Goal: Task Accomplishment & Management: Use online tool/utility

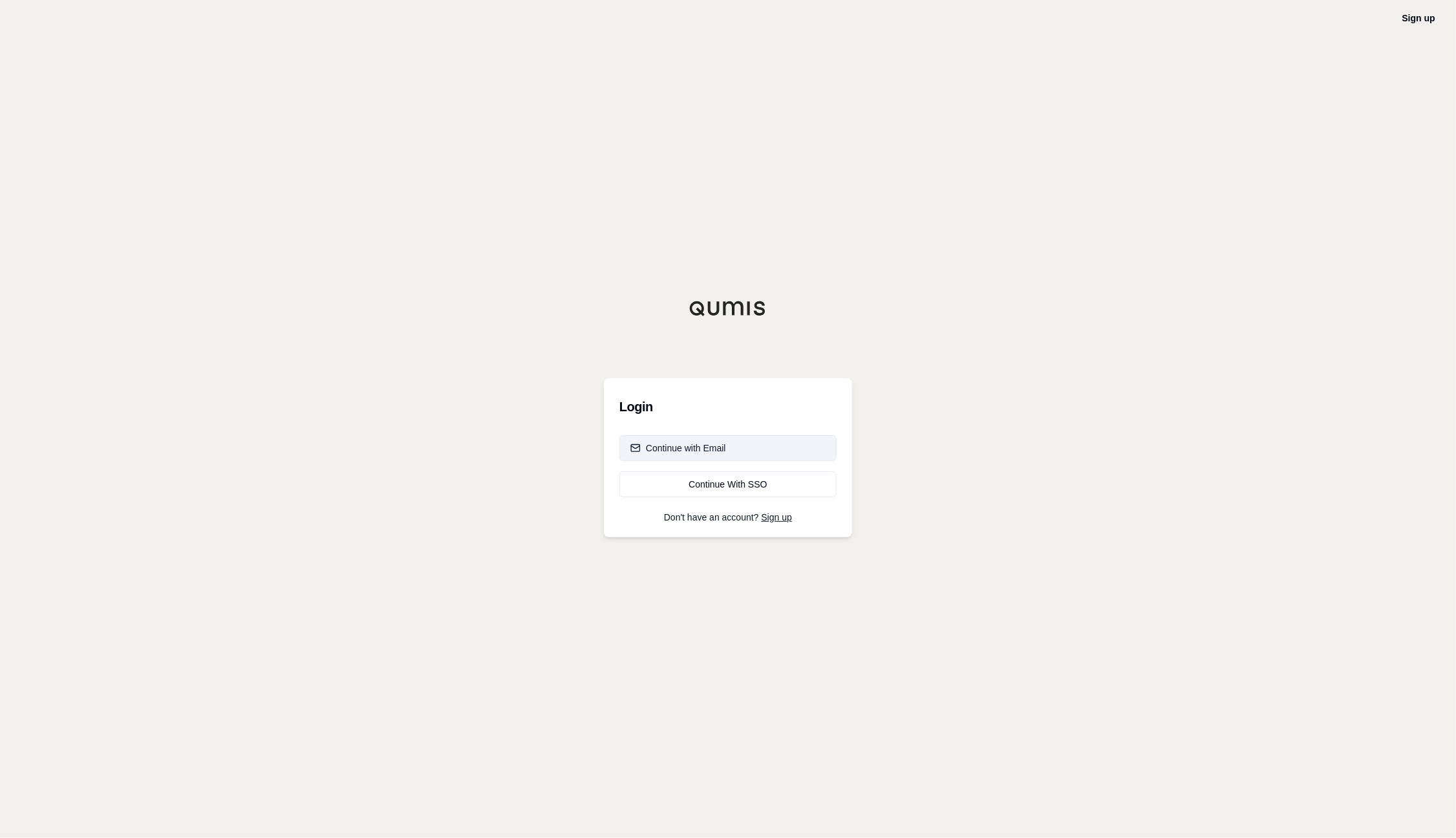
click at [694, 444] on div "Continue with Email" at bounding box center [678, 448] width 96 height 13
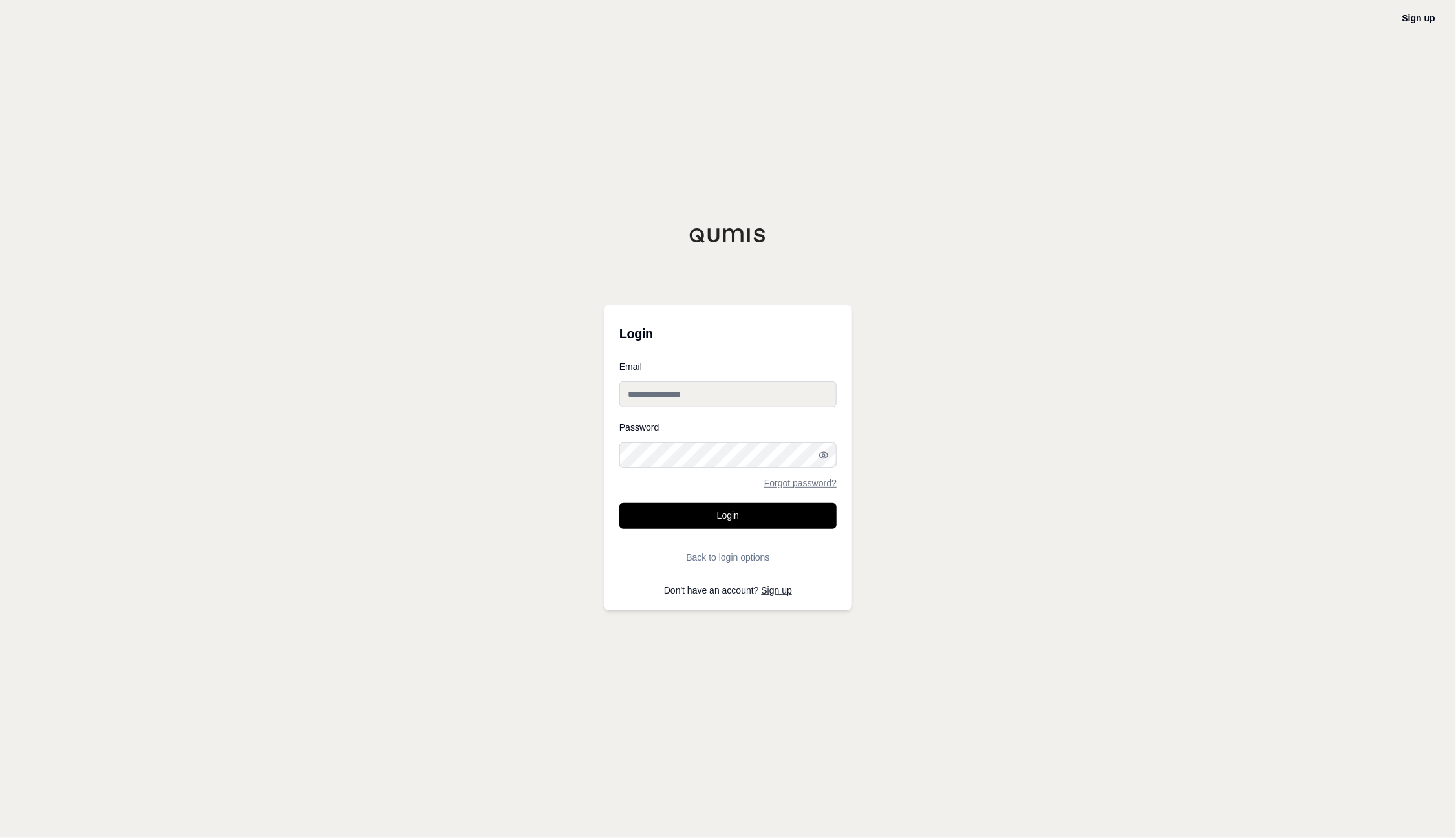
type input "**********"
click at [728, 511] on button "Login" at bounding box center [727, 516] width 217 height 26
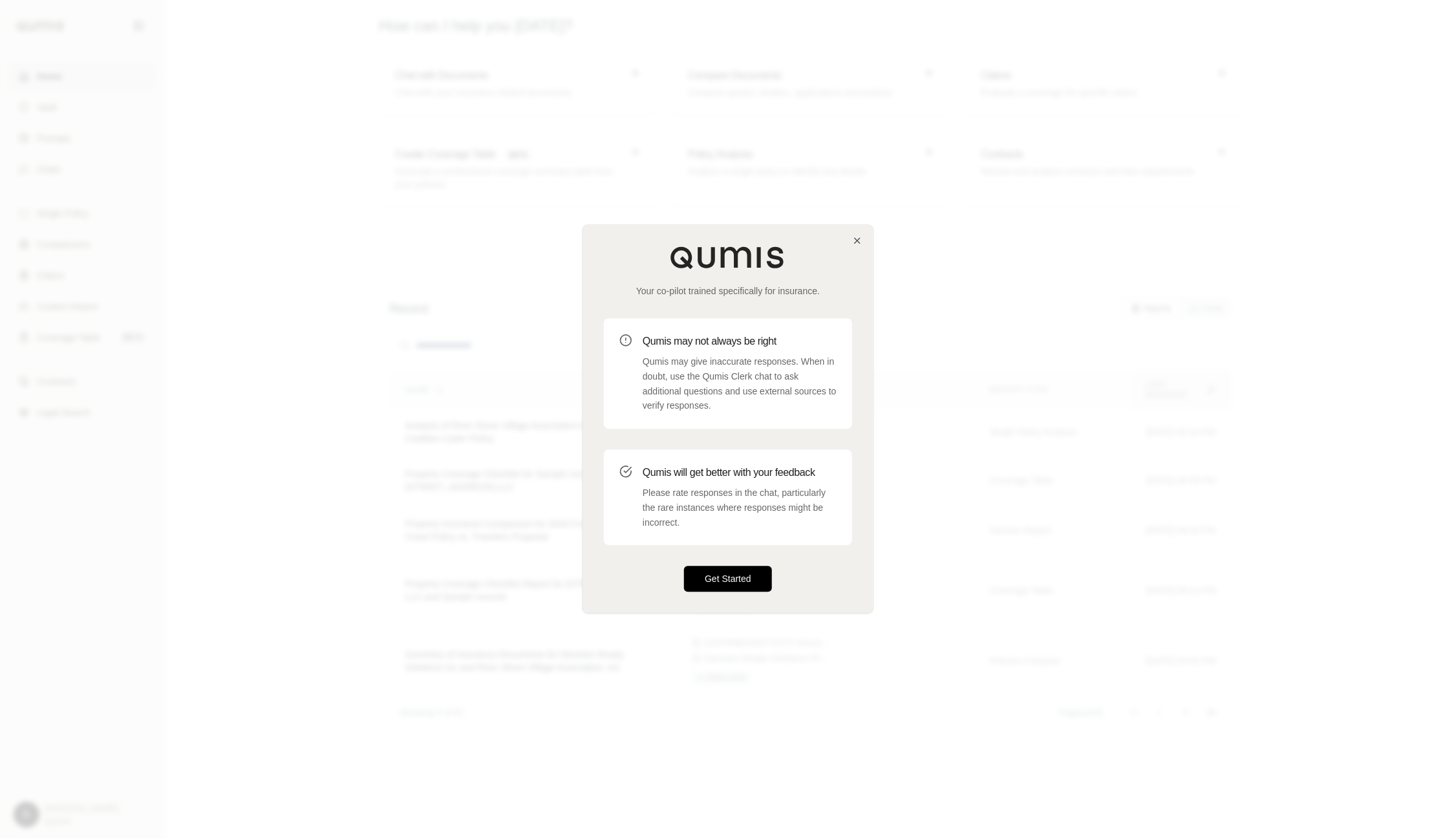
click at [760, 578] on button "Get Started" at bounding box center [728, 579] width 88 height 26
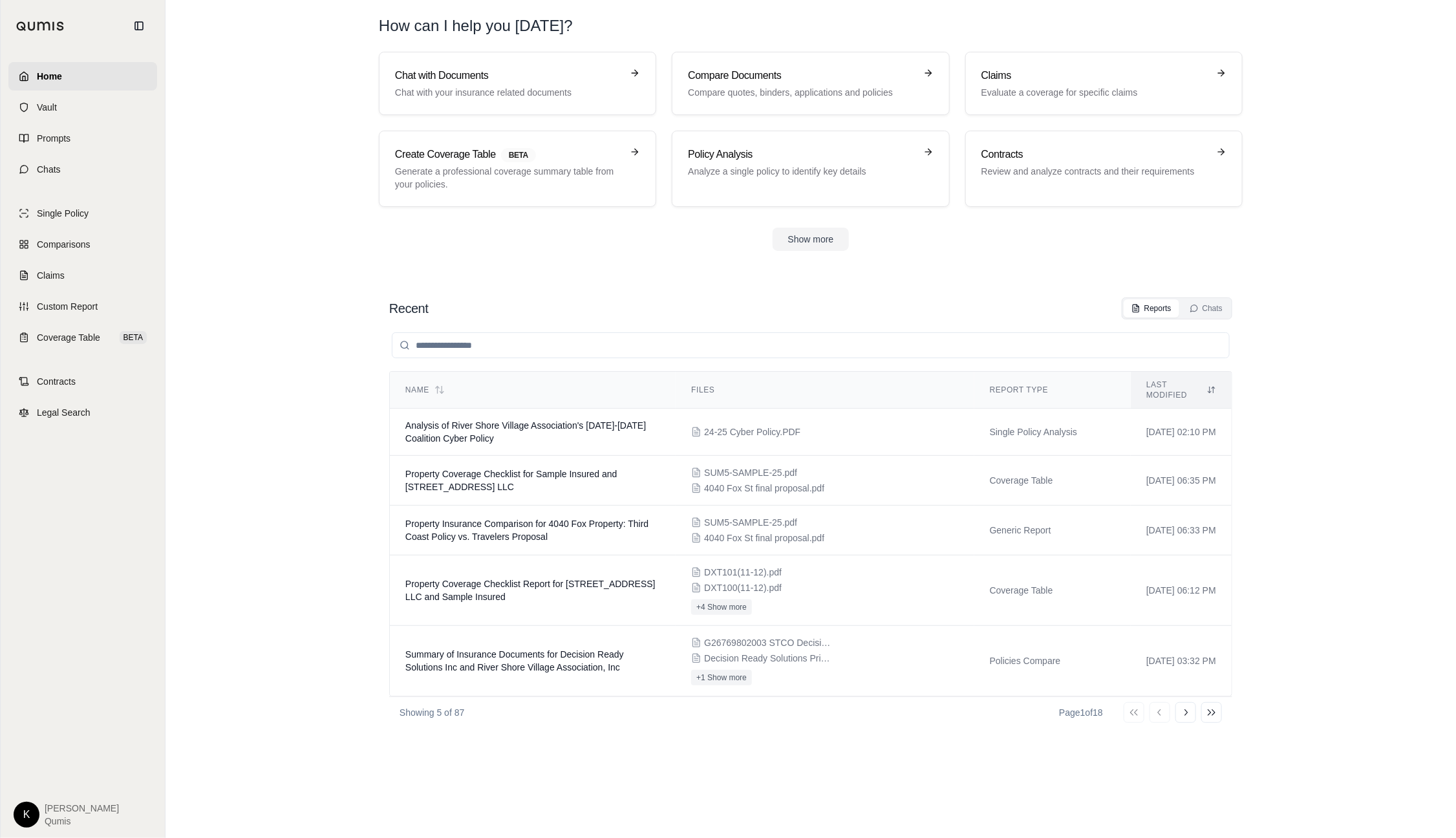
click at [33, 811] on html "Home Vault Prompts Chats Single Policy Comparisons Claims Custom Report Coverag…" at bounding box center [728, 419] width 1456 height 838
click at [57, 717] on link "Site Admin Portal" at bounding box center [56, 718] width 107 height 21
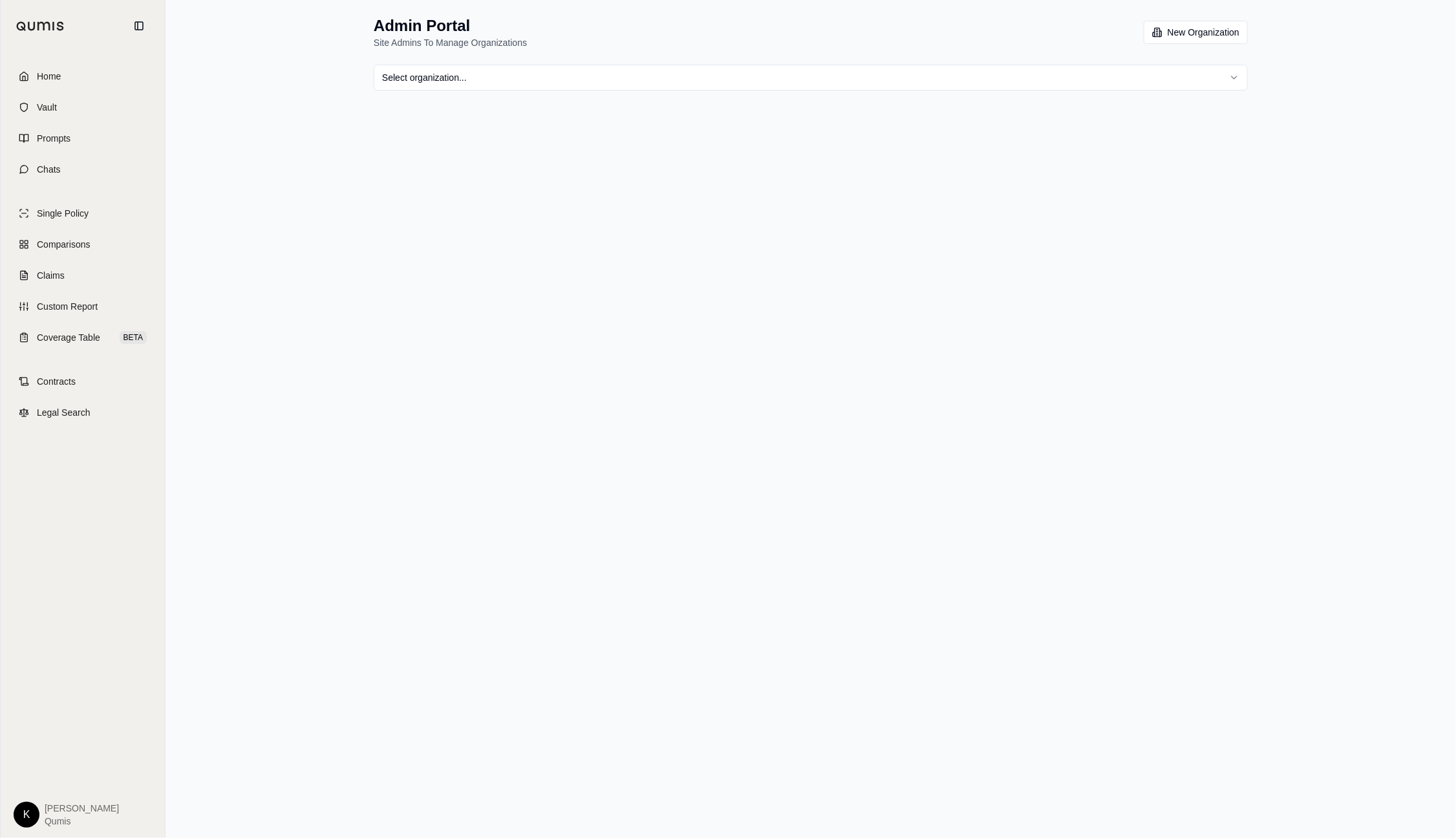
click at [959, 90] on html "Home Vault Prompts Chats Single Policy Comparisons Claims Custom Report Coverag…" at bounding box center [728, 419] width 1456 height 838
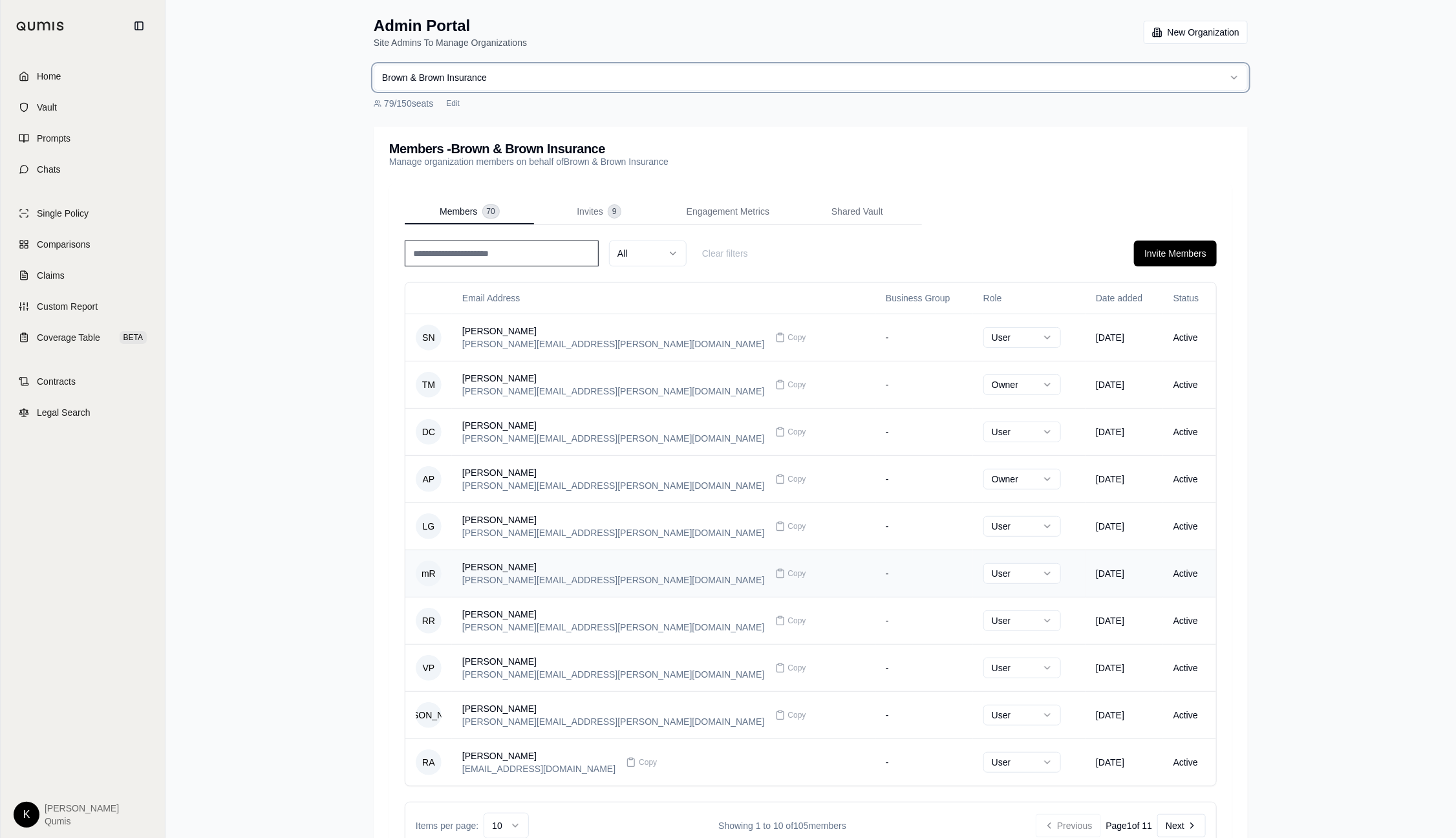
scroll to position [59, 0]
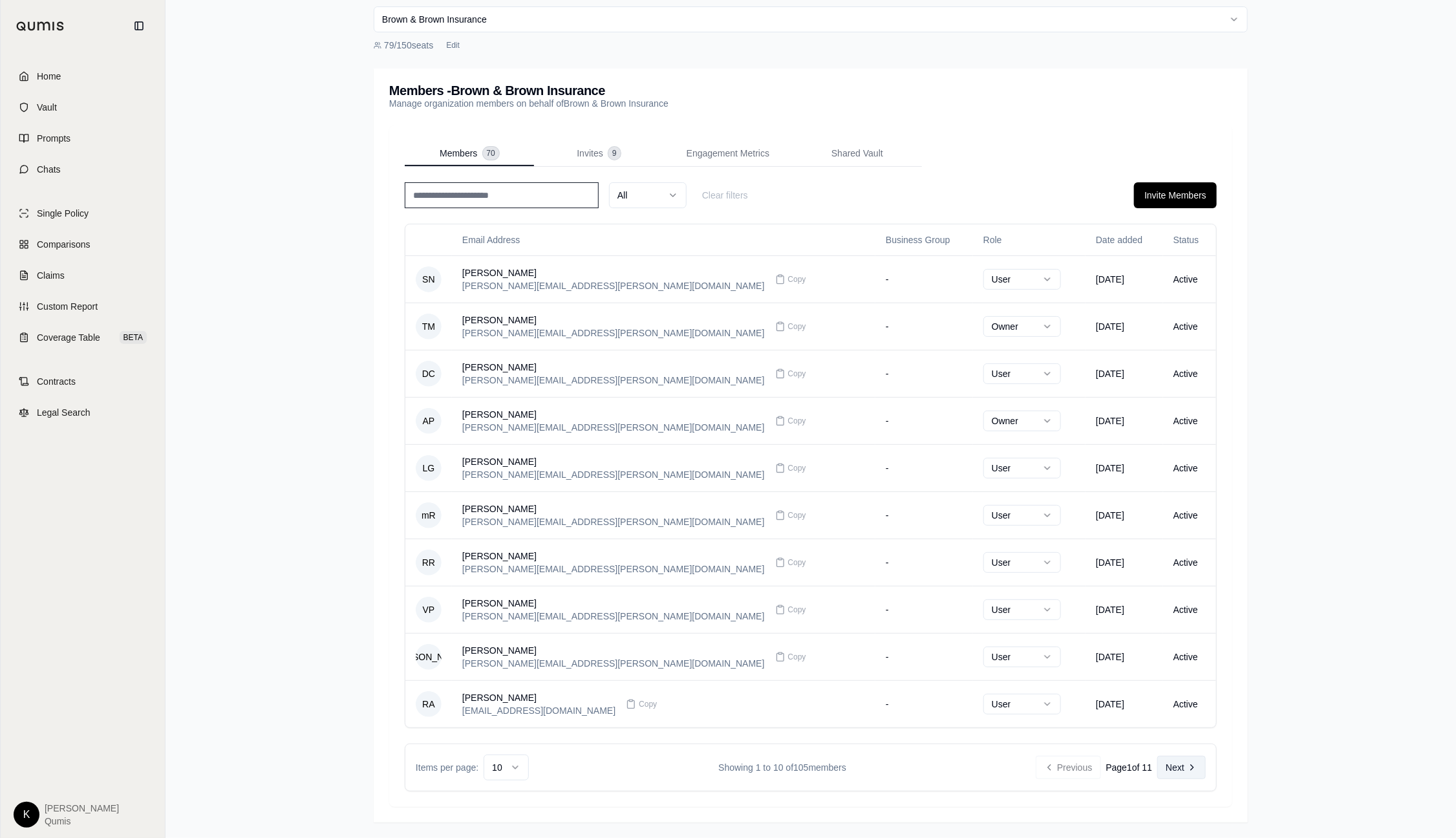
click at [1199, 770] on button "Next" at bounding box center [1181, 767] width 48 height 23
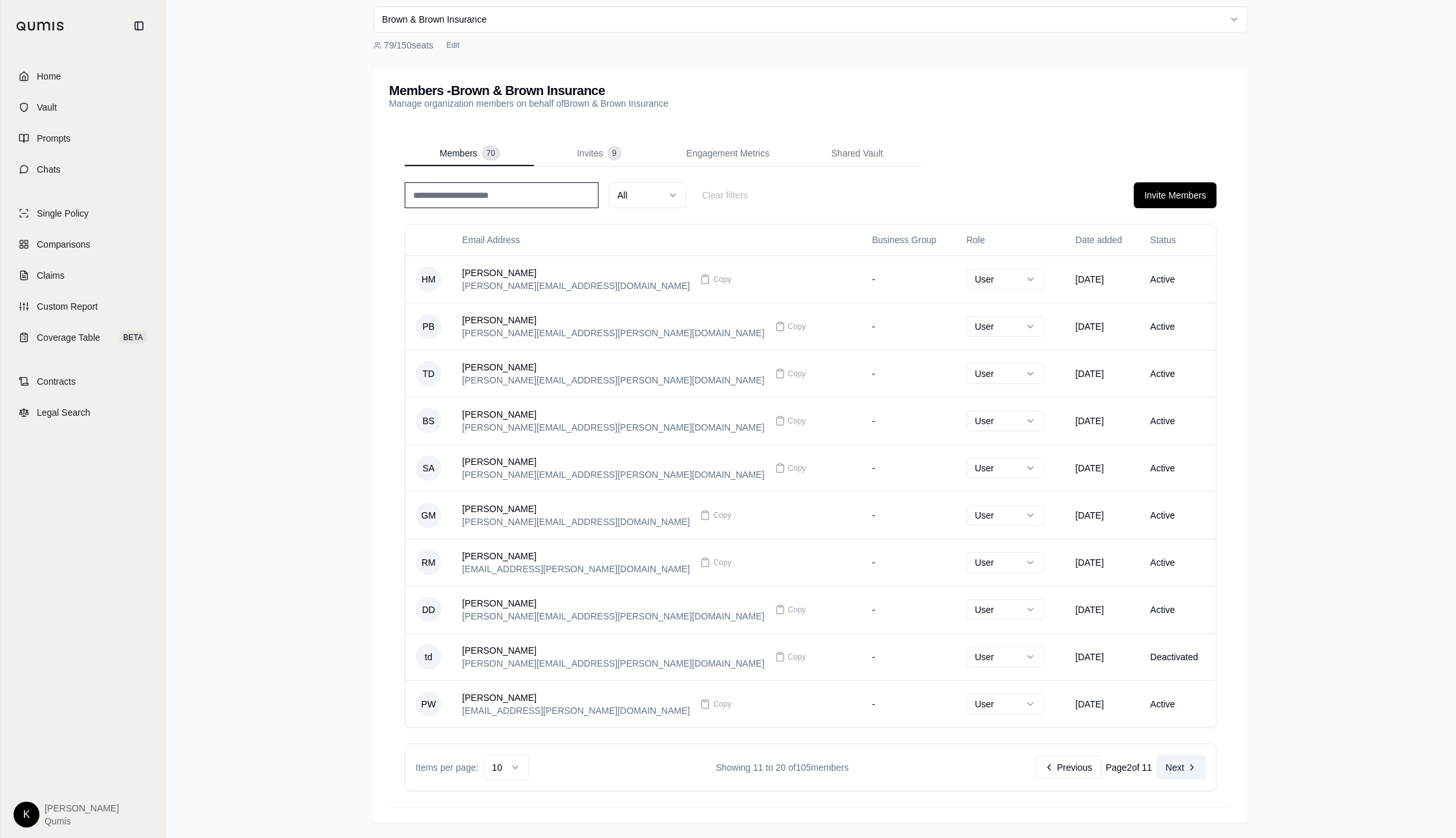
click at [1189, 769] on icon at bounding box center [1192, 768] width 10 height 10
click at [1188, 769] on icon at bounding box center [1192, 768] width 10 height 10
